Goal: Task Accomplishment & Management: Use online tool/utility

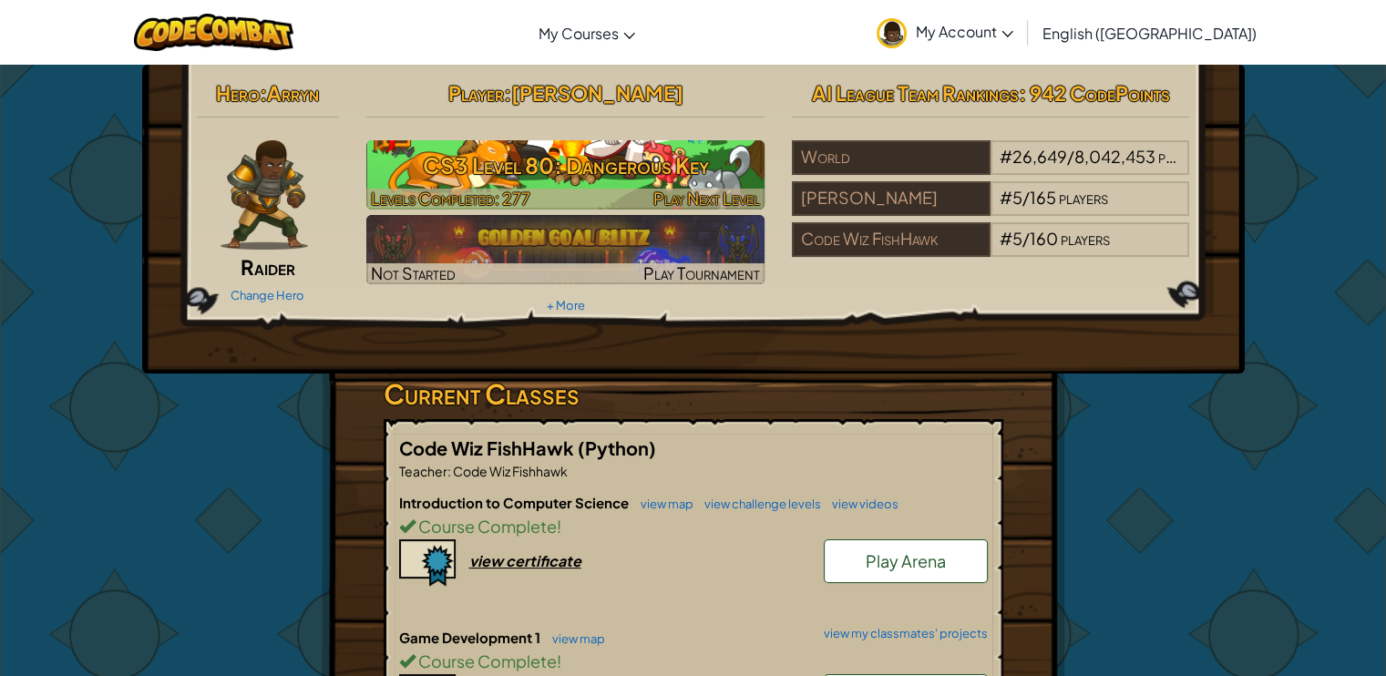
click at [510, 148] on h3 "CS3 Level 80: Dangerous Key" at bounding box center [565, 165] width 398 height 41
